Goal: Find specific page/section

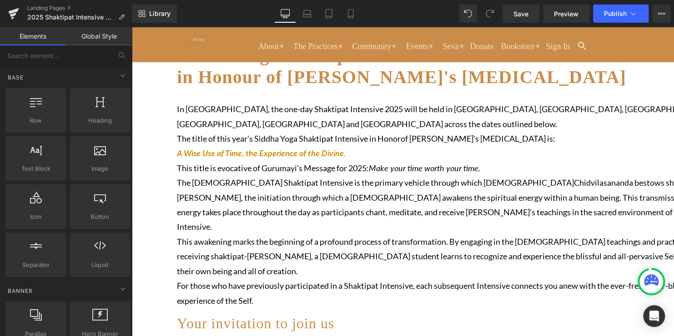
scroll to position [182, 0]
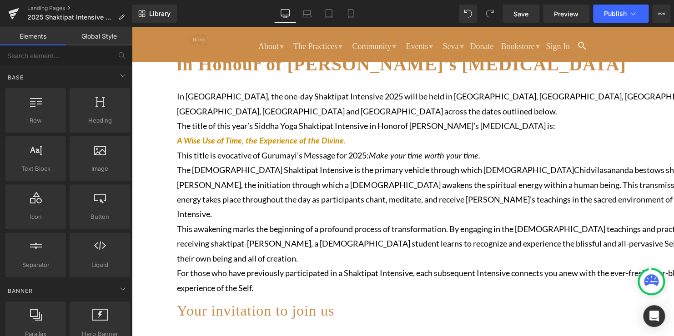
click at [358, 137] on p "The title of this year’s Siddha Yoga Shaktipat Intensive in Honor of [PERSON_NA…" at bounding box center [448, 134] width 542 height 30
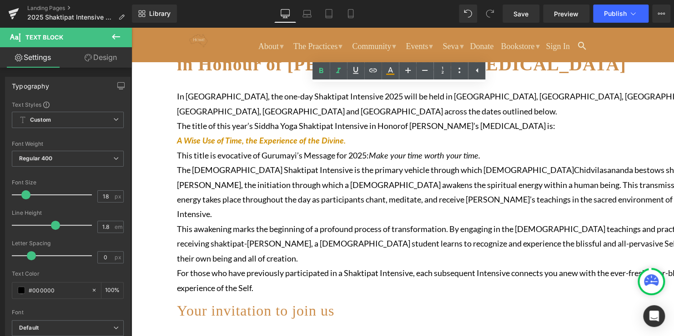
click at [485, 94] on span "In [GEOGRAPHIC_DATA], the one-day Shaktipat Intensive 2025 will be held in [GEO…" at bounding box center [443, 103] width 532 height 25
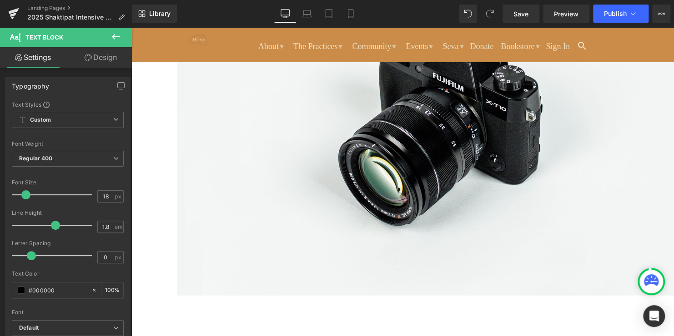
scroll to position [1000, 0]
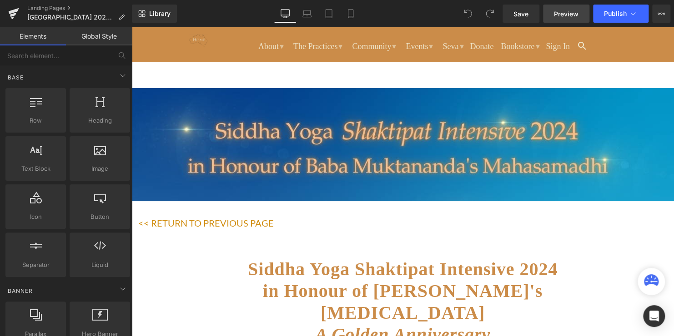
click at [565, 16] on span "Preview" at bounding box center [566, 14] width 25 height 10
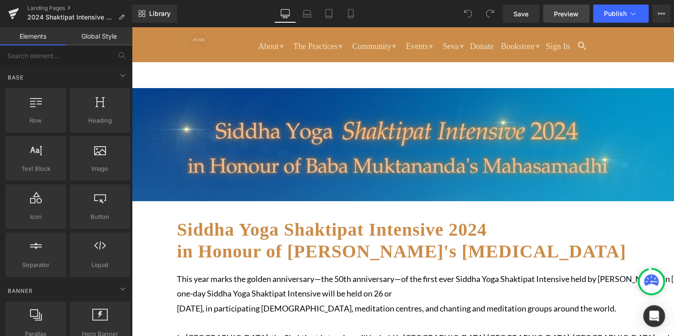
click at [565, 13] on span "Preview" at bounding box center [566, 14] width 25 height 10
